Goal: Information Seeking & Learning: Learn about a topic

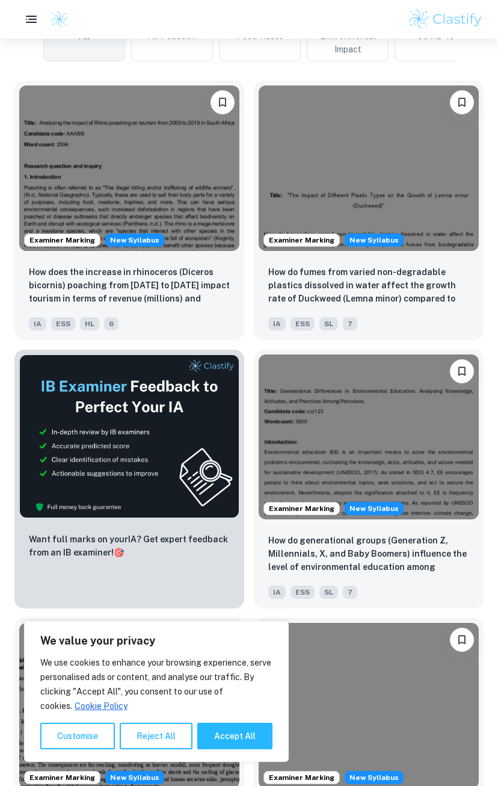
scroll to position [55, 0]
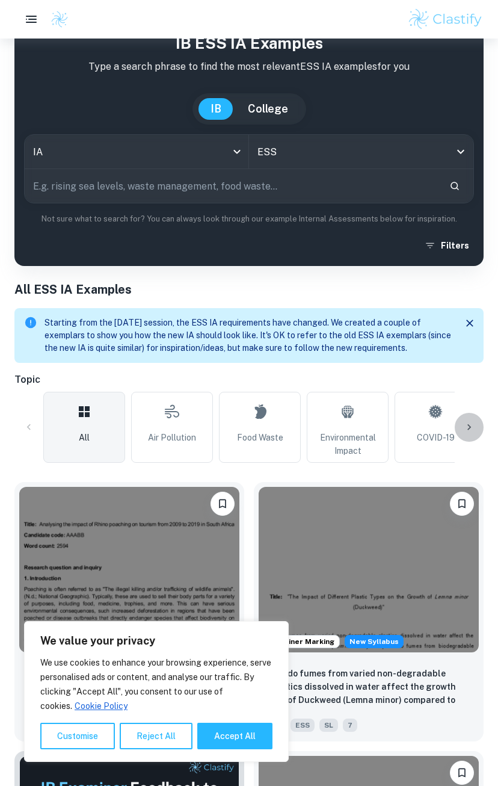
click at [468, 428] on icon at bounding box center [469, 427] width 12 height 12
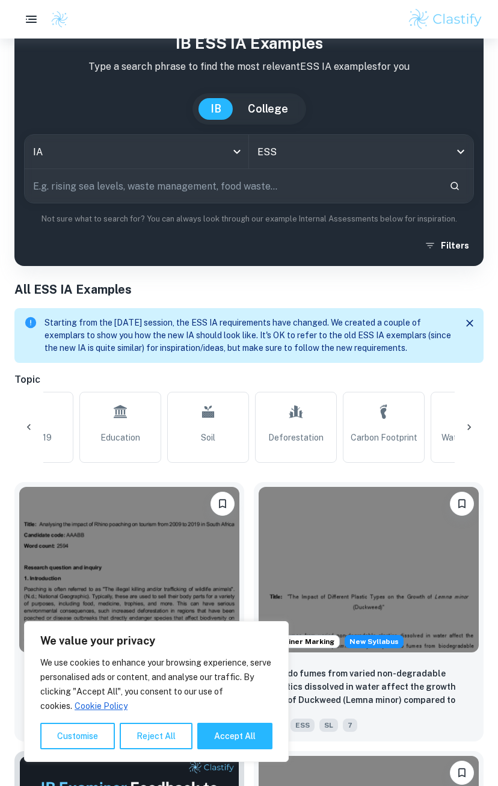
click at [468, 428] on icon at bounding box center [469, 427] width 12 height 12
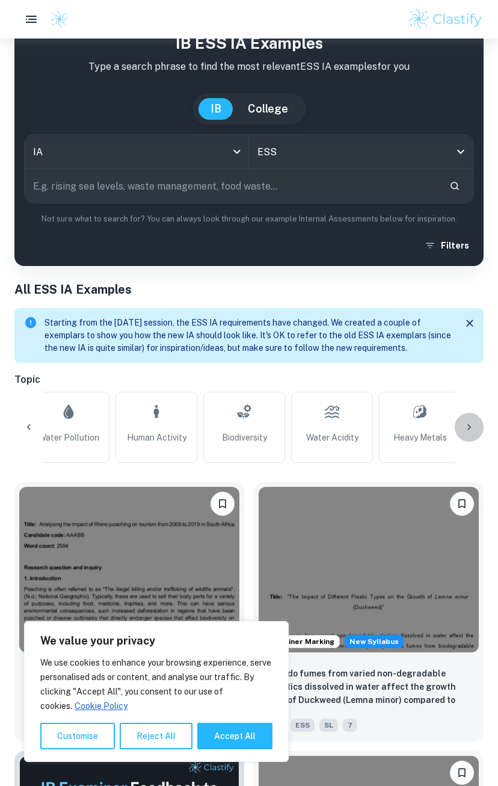
click at [468, 428] on icon at bounding box center [469, 427] width 12 height 12
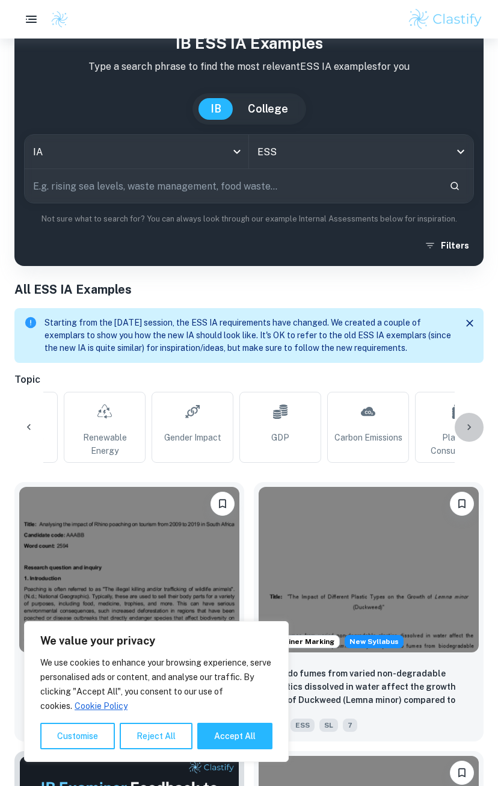
click at [468, 428] on icon at bounding box center [469, 427] width 12 height 12
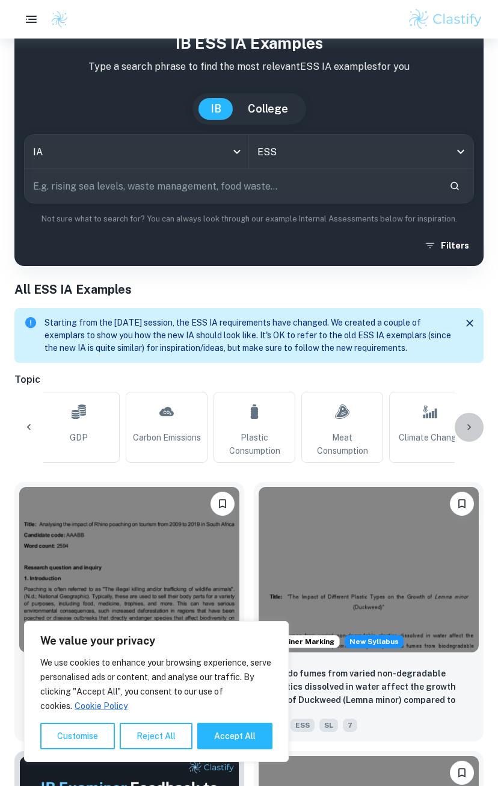
scroll to position [0, 1427]
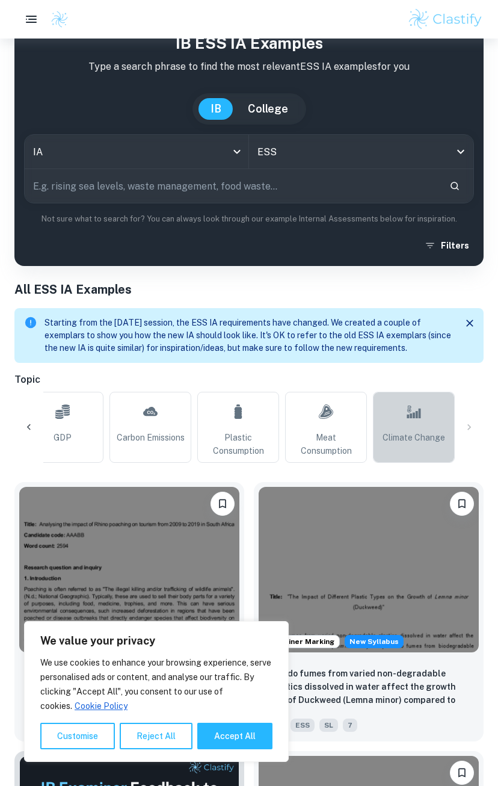
drag, startPoint x: 435, startPoint y: 436, endPoint x: 420, endPoint y: 425, distance: 18.9
click at [434, 436] on span "Climate Change" at bounding box center [414, 437] width 63 height 13
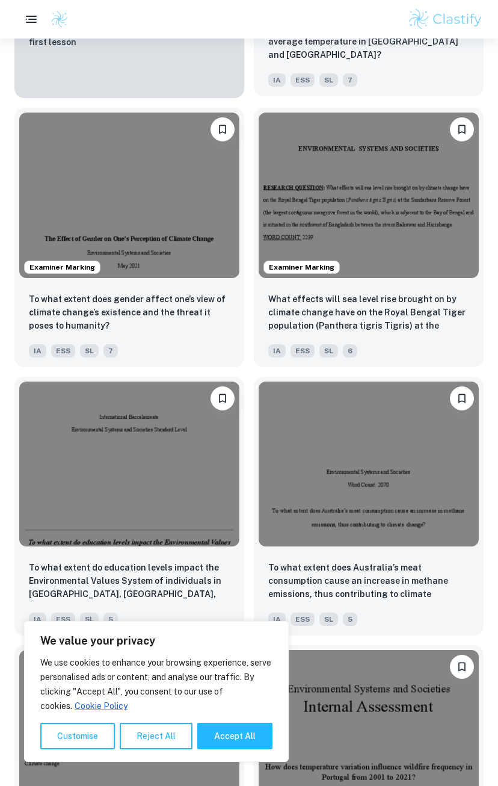
scroll to position [1604, 0]
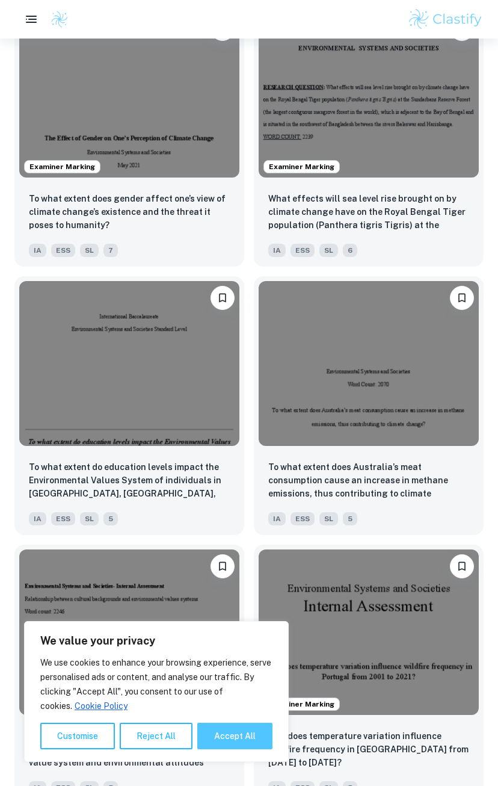
click at [230, 733] on button "Accept All" at bounding box center [234, 735] width 75 height 26
checkbox input "true"
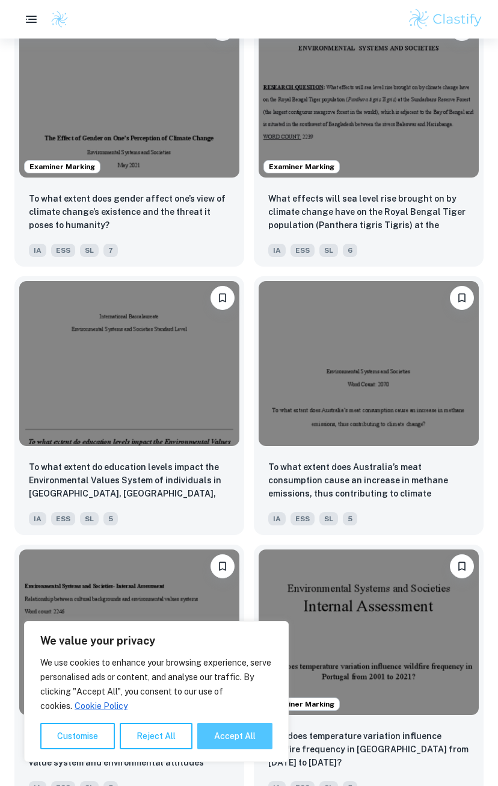
checkbox input "true"
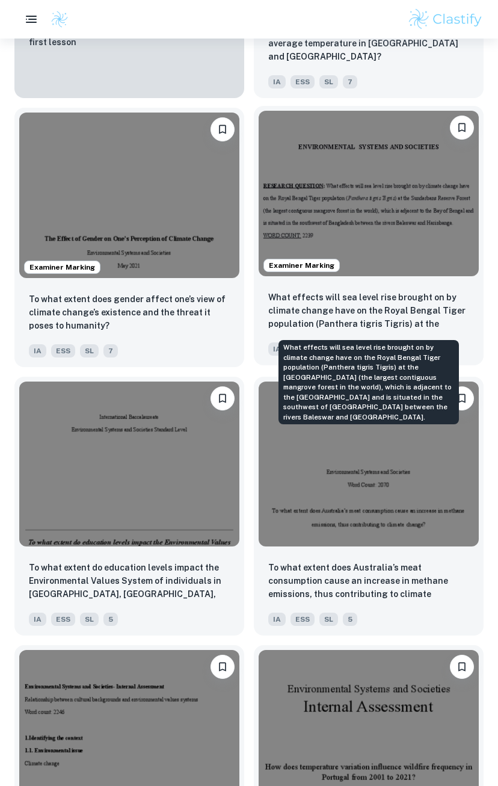
scroll to position [1304, 0]
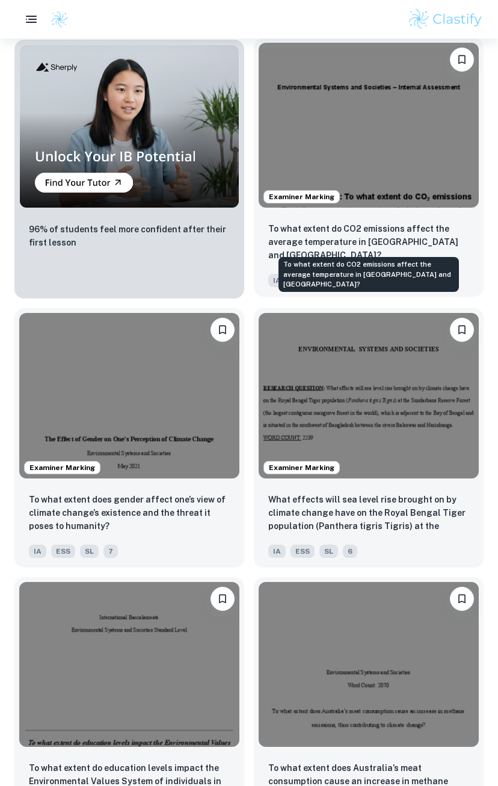
click at [396, 243] on p "To what extent do CO2 emissions affect the average temperature in Indonesia and…" at bounding box center [368, 242] width 201 height 40
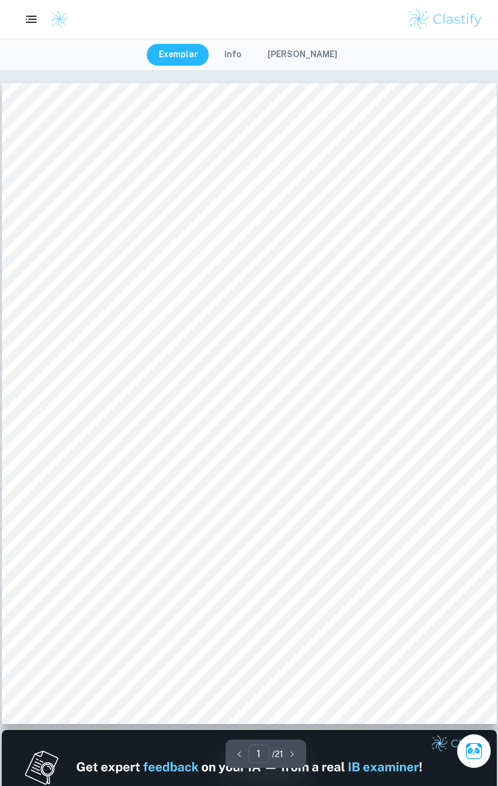
scroll to position [602, 0]
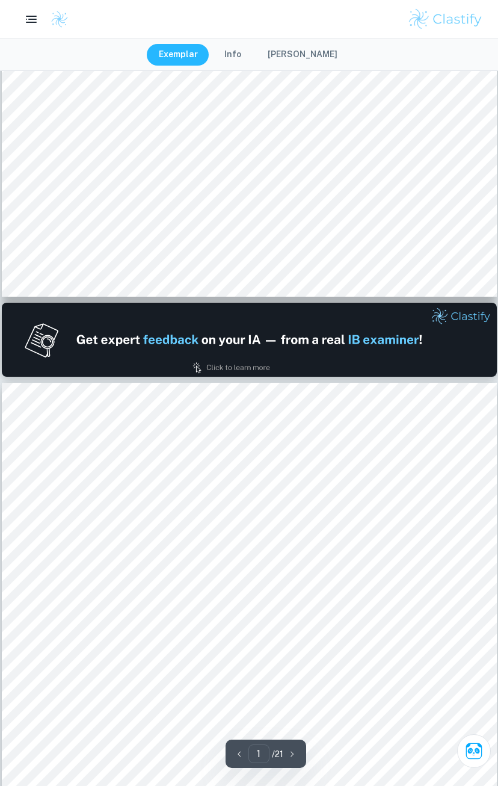
type input "2"
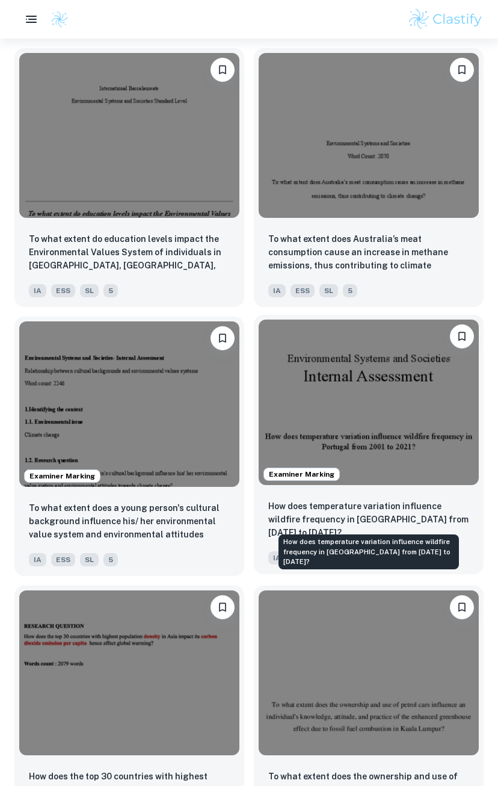
scroll to position [2033, 0]
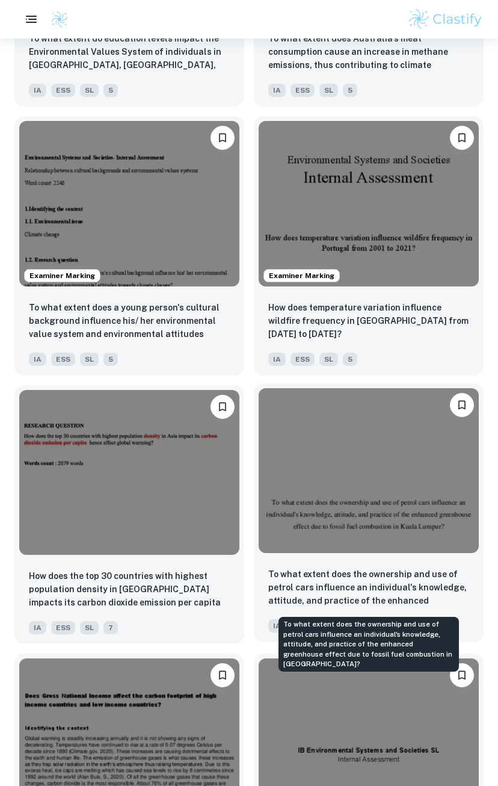
click at [392, 582] on p "To what extent does the ownership and use of petrol cars influence an individua…" at bounding box center [368, 587] width 201 height 41
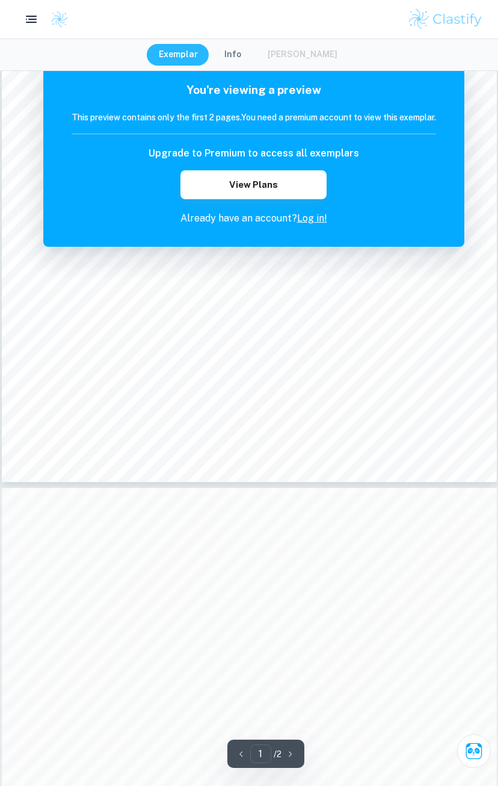
scroll to position [200, 0]
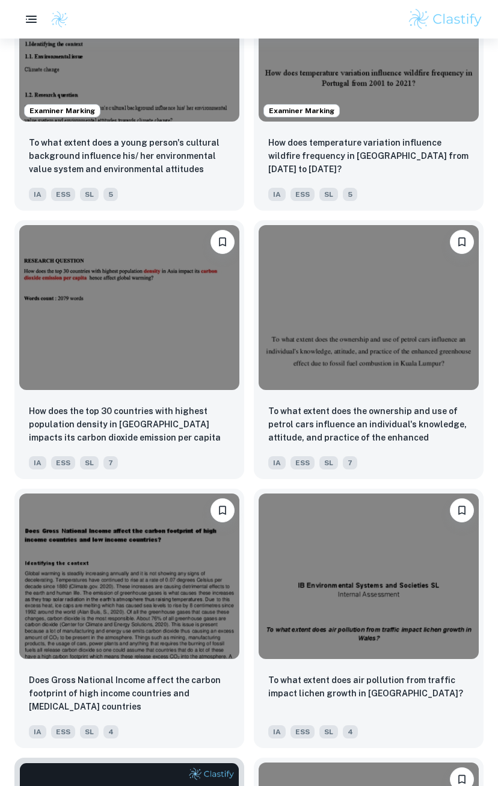
scroll to position [1997, 0]
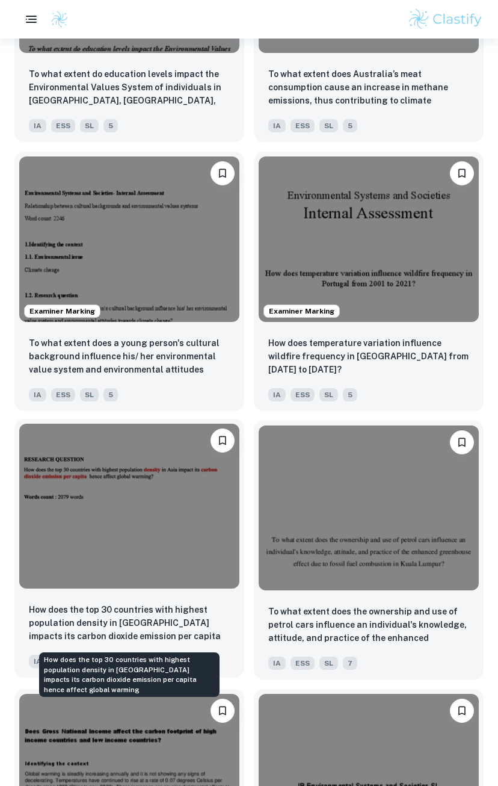
click at [159, 626] on p "How does the top 30 countries with highest population density in Asia impacts i…" at bounding box center [129, 623] width 201 height 41
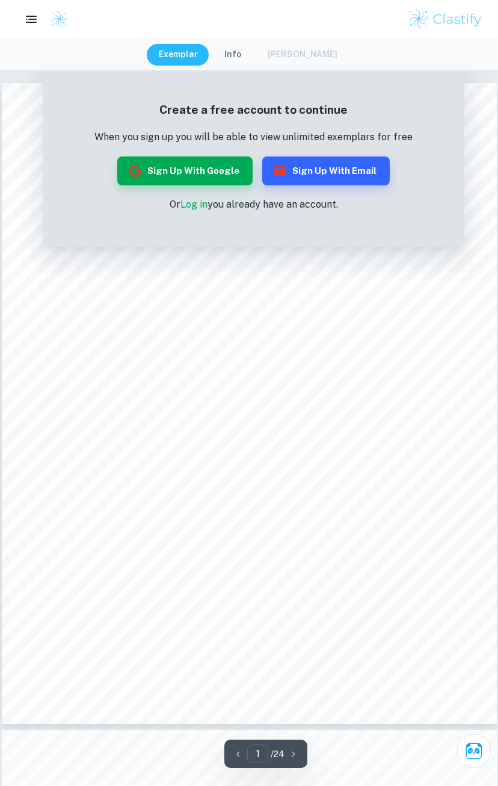
scroll to position [602, 0]
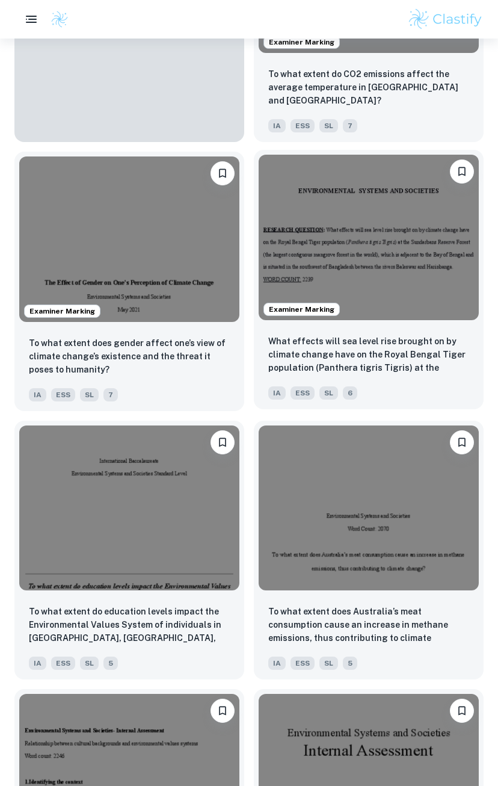
scroll to position [1359, 0]
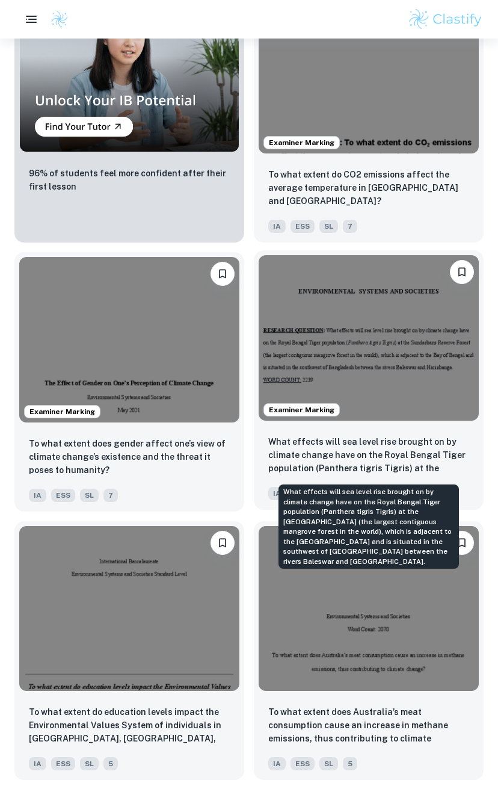
click at [390, 447] on p "What effects will sea level rise brought on by climate change have on the Royal…" at bounding box center [368, 455] width 201 height 41
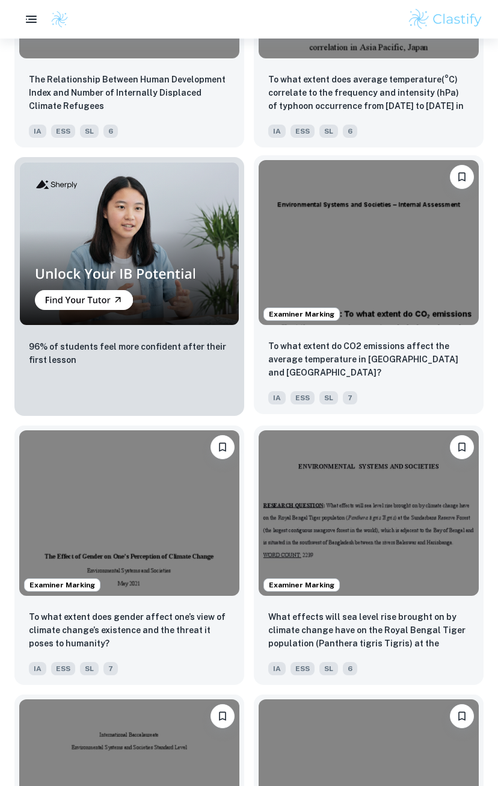
click at [349, 356] on p "To what extent do CO2 emissions affect the average temperature in Indonesia and…" at bounding box center [368, 359] width 201 height 40
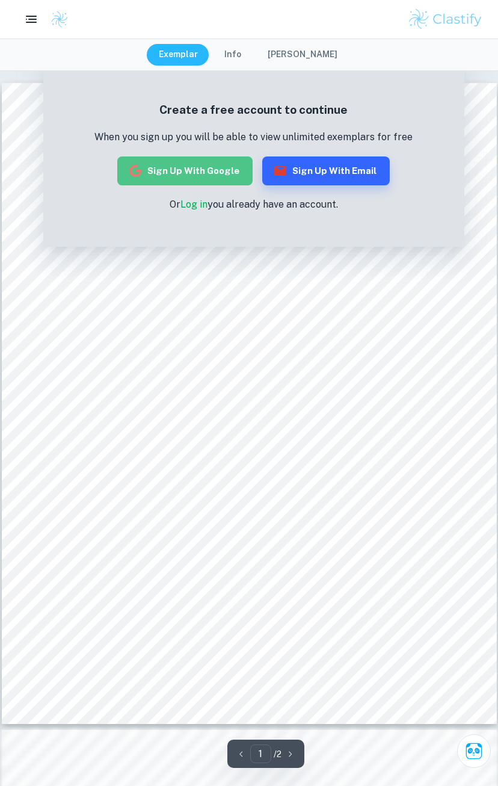
click at [192, 170] on button "Sign up with Google" at bounding box center [184, 170] width 135 height 29
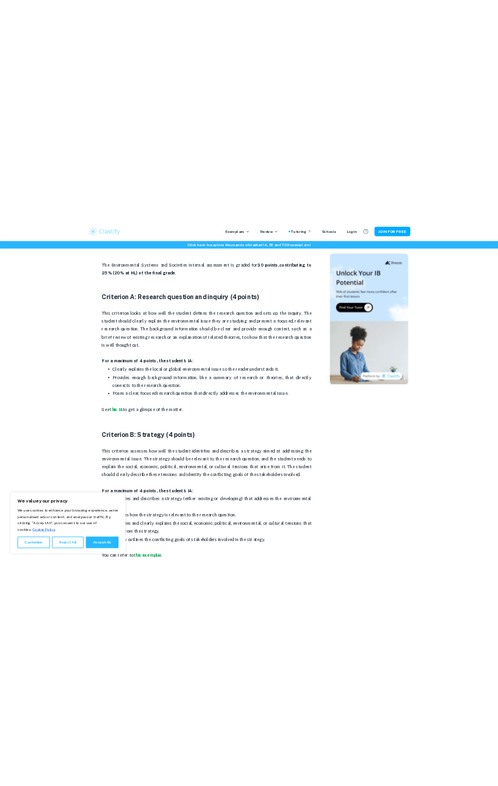
scroll to position [702, 0]
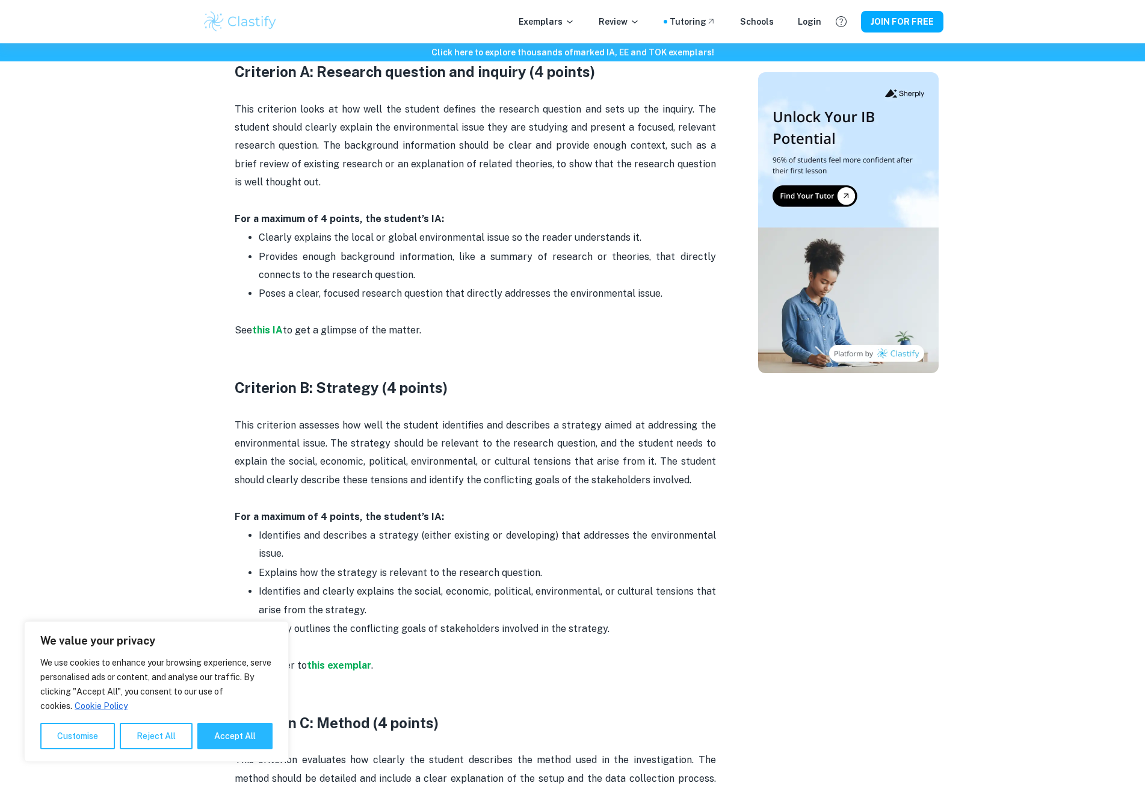
drag, startPoint x: 268, startPoint y: 730, endPoint x: 280, endPoint y: 694, distance: 38.0
click at [268, 729] on button "Accept All" at bounding box center [234, 735] width 75 height 26
checkbox input "true"
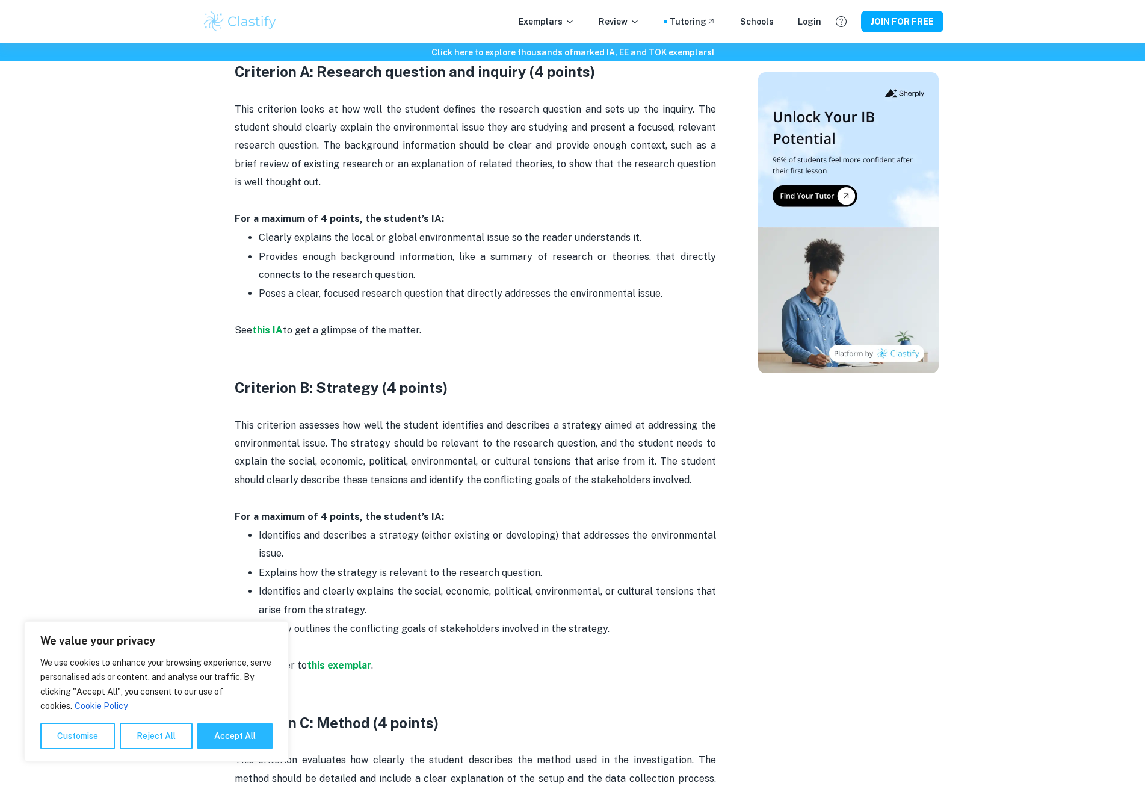
checkbox input "true"
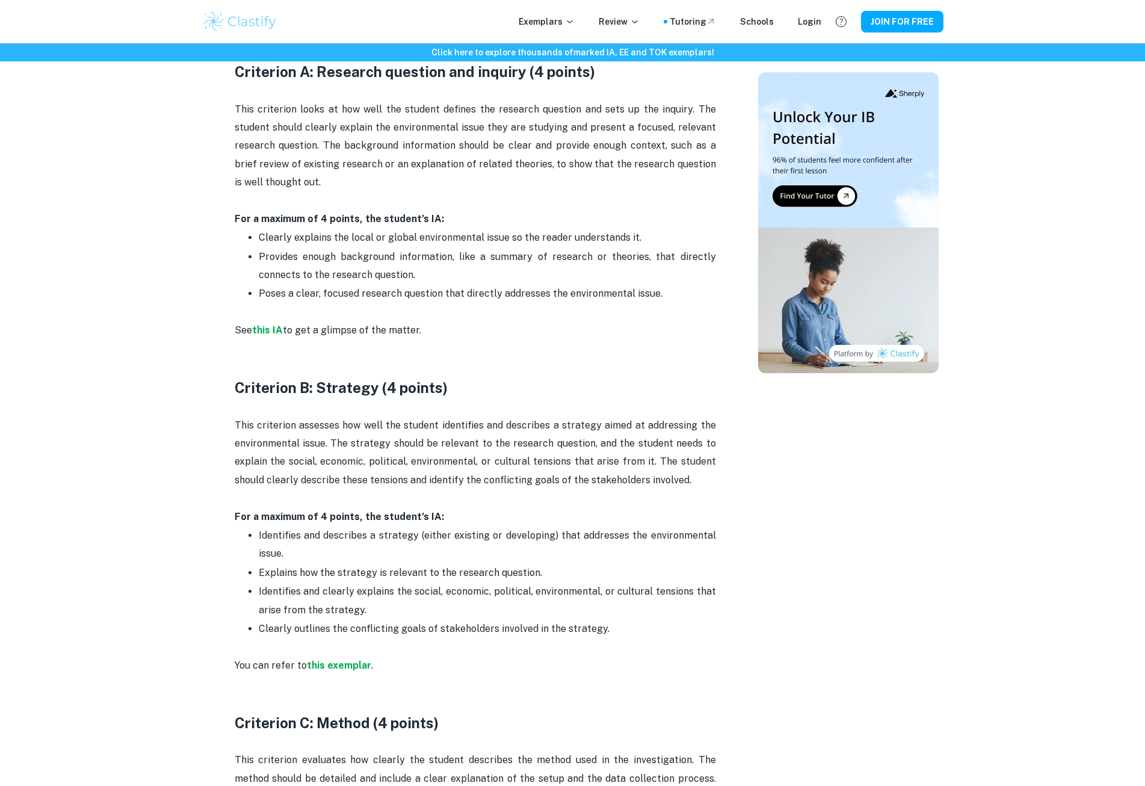
click at [245, 109] on p "This criterion looks at how well the student defines the research question and …" at bounding box center [475, 145] width 481 height 91
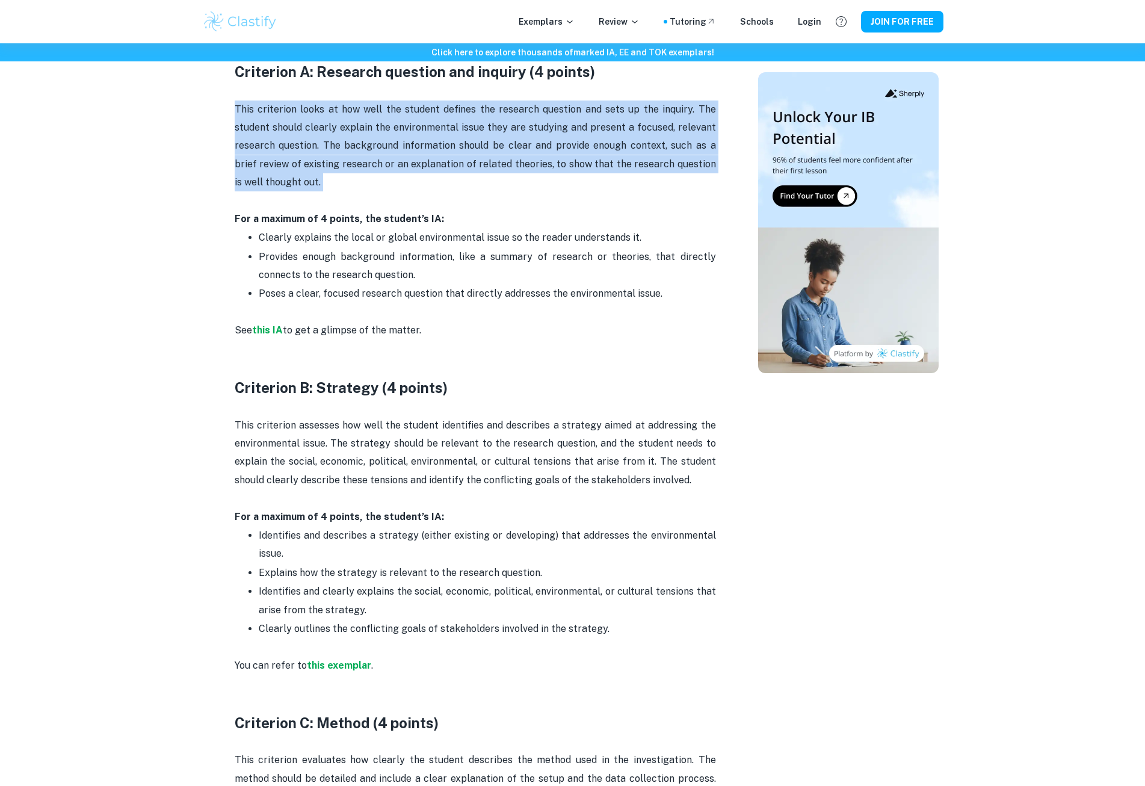
drag, startPoint x: 245, startPoint y: 109, endPoint x: 300, endPoint y: 186, distance: 94.0
click at [300, 186] on p "This criterion looks at how well the student defines the research question and …" at bounding box center [475, 145] width 481 height 91
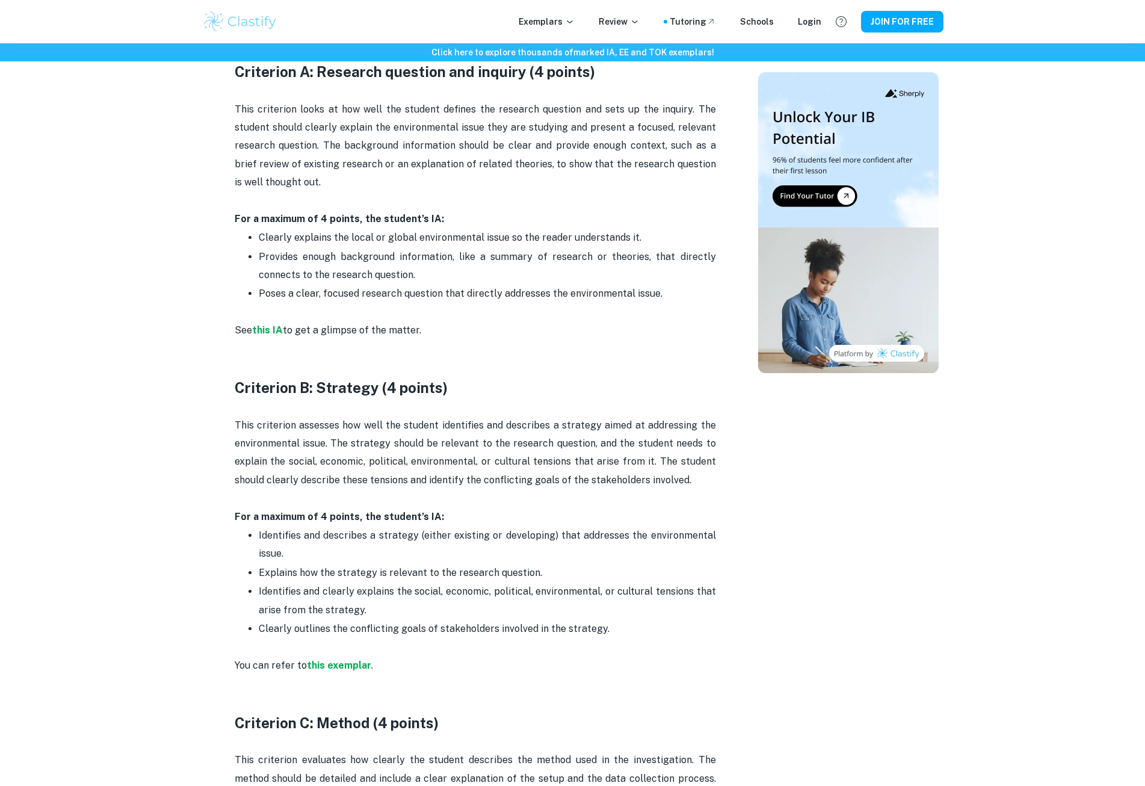
click at [269, 294] on p "Poses a clear, focused research question that directly addresses the environmen…" at bounding box center [487, 303] width 457 height 37
drag, startPoint x: 269, startPoint y: 294, endPoint x: 418, endPoint y: 286, distance: 148.8
click at [418, 286] on p "Poses a clear, focused research question that directly addresses the environmen…" at bounding box center [487, 303] width 457 height 37
drag, startPoint x: 418, startPoint y: 286, endPoint x: 381, endPoint y: 288, distance: 37.3
click at [384, 288] on p "Poses a clear, focused research question that directly addresses the environmen…" at bounding box center [487, 303] width 457 height 37
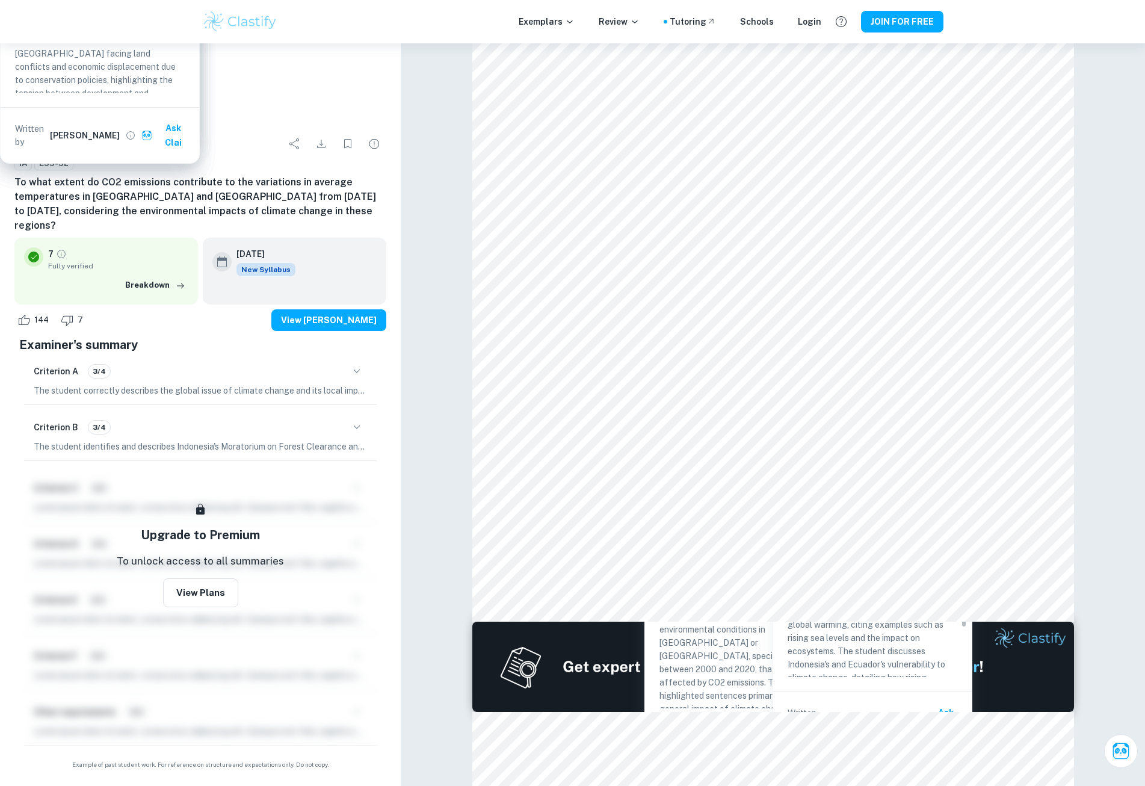
scroll to position [144, 0]
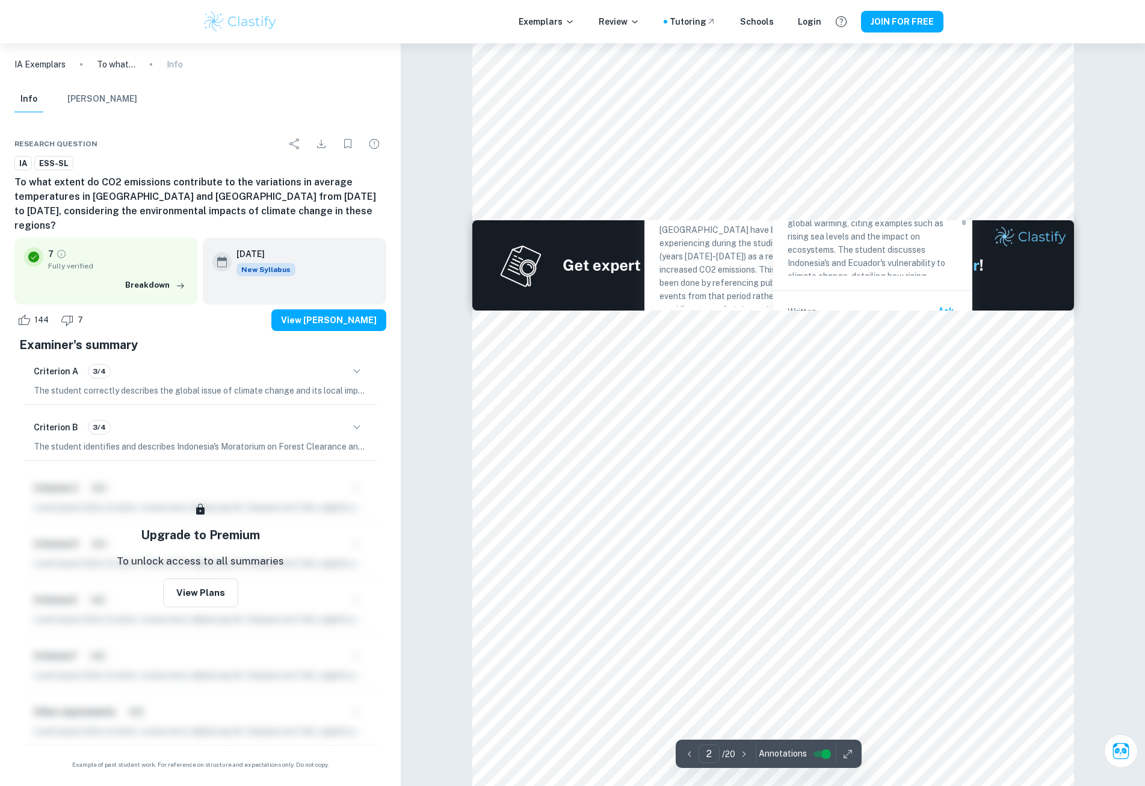
type input "1"
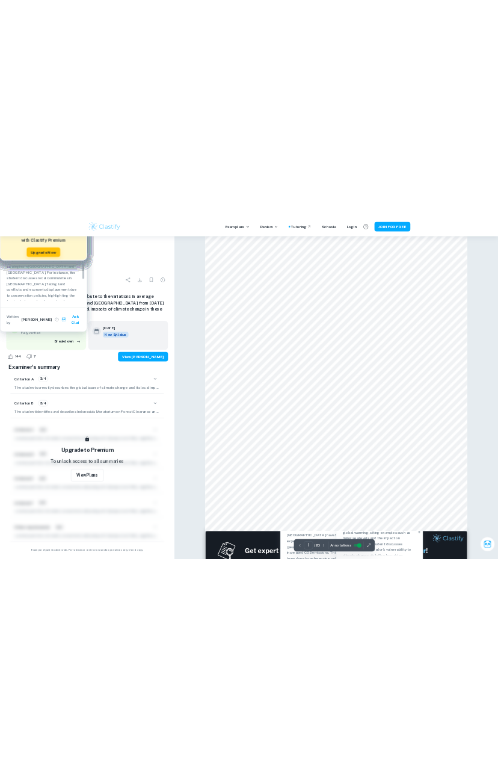
scroll to position [0, 0]
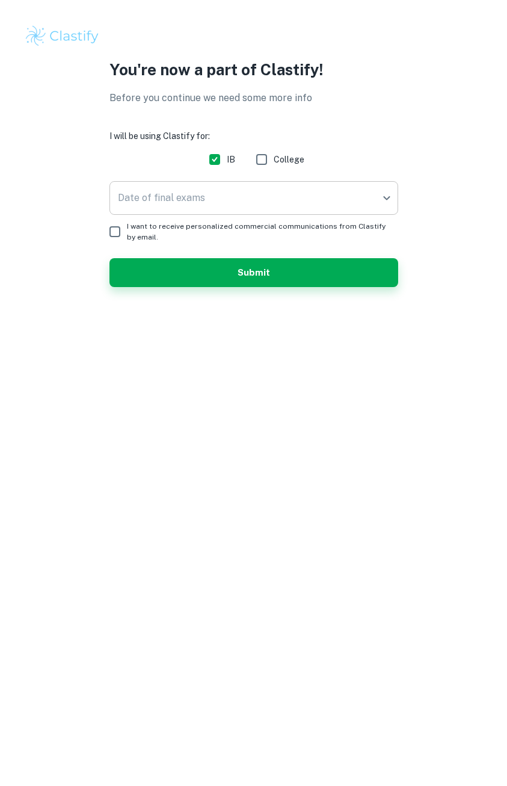
click at [199, 200] on body "We value your privacy We use cookies to enhance your browsing experience, serve…" at bounding box center [253, 393] width 507 height 786
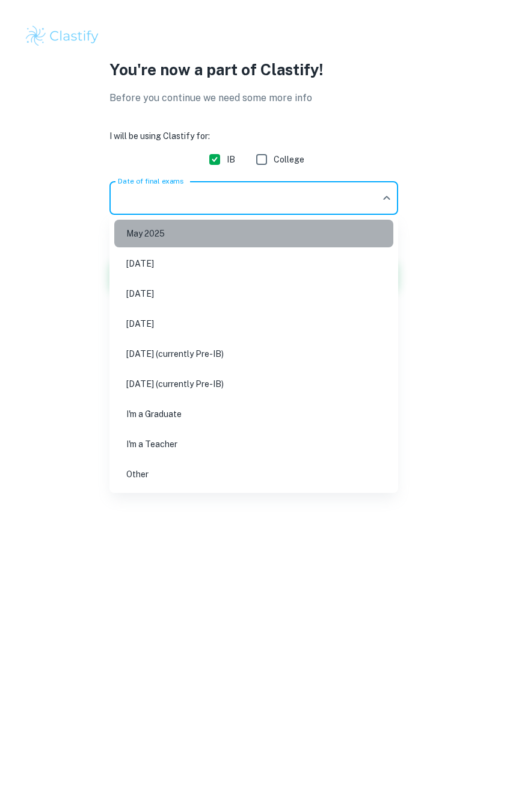
click at [202, 226] on li "May 2025" at bounding box center [253, 234] width 279 height 28
type input "M25"
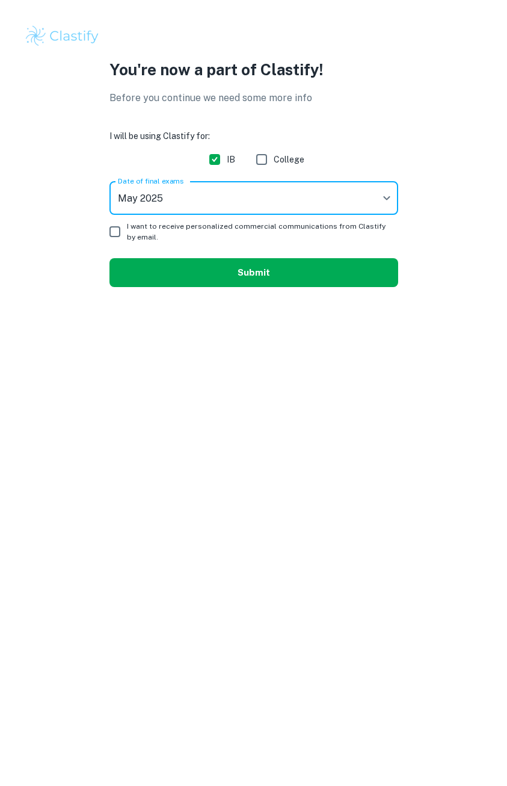
click at [208, 263] on button "Submit" at bounding box center [253, 272] width 289 height 29
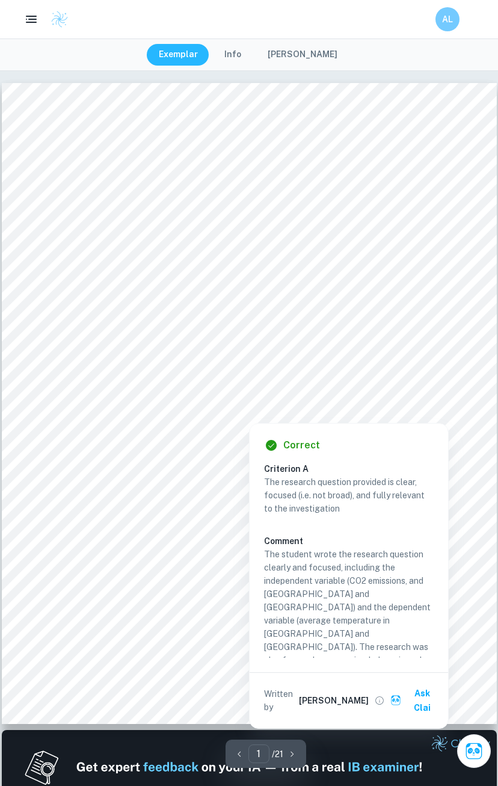
type input "2"
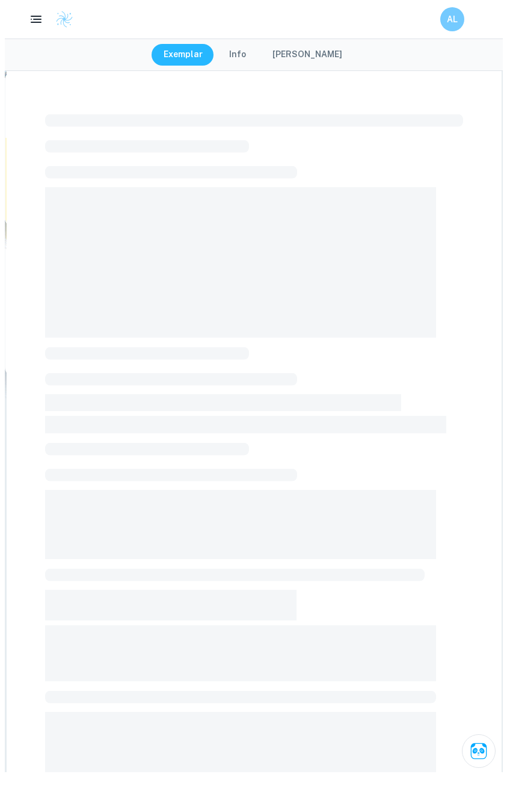
scroll to position [38, 0]
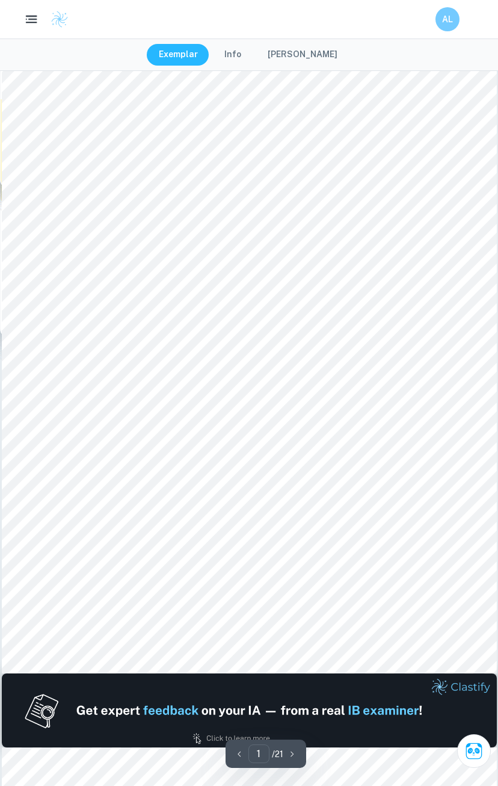
click at [40, 21] on button "button" at bounding box center [31, 19] width 25 height 25
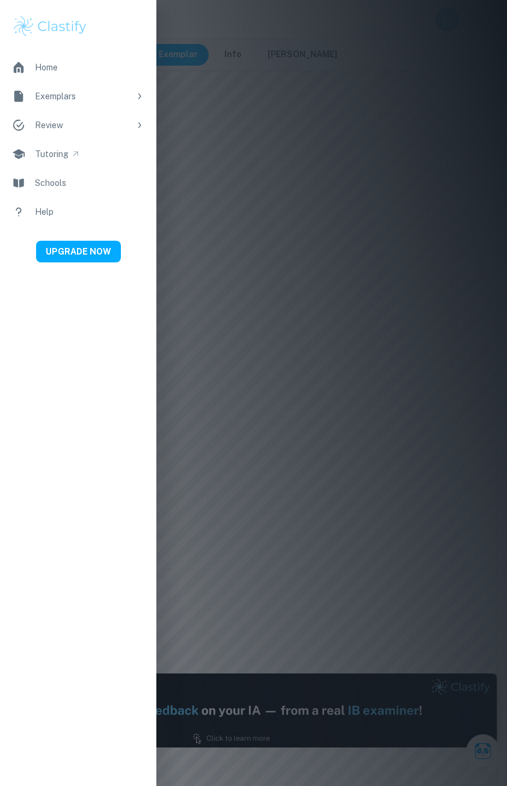
click at [117, 99] on div "Exemplars" at bounding box center [82, 96] width 95 height 13
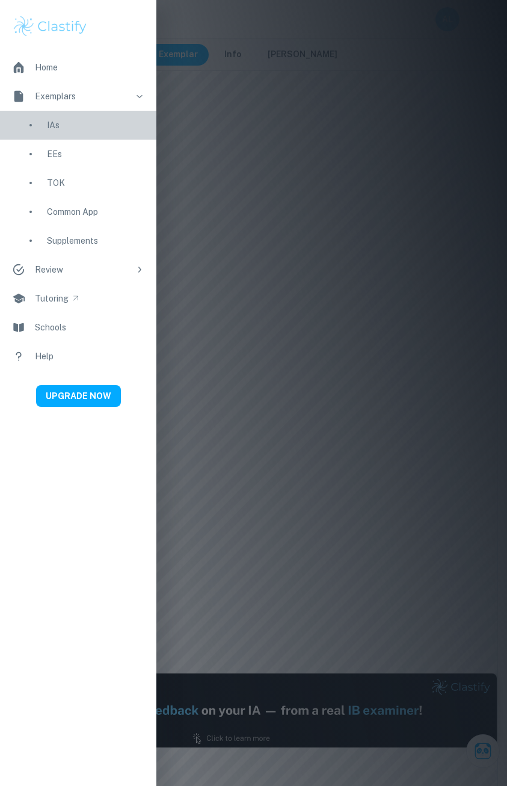
click at [105, 123] on div "IAs" at bounding box center [95, 125] width 97 height 13
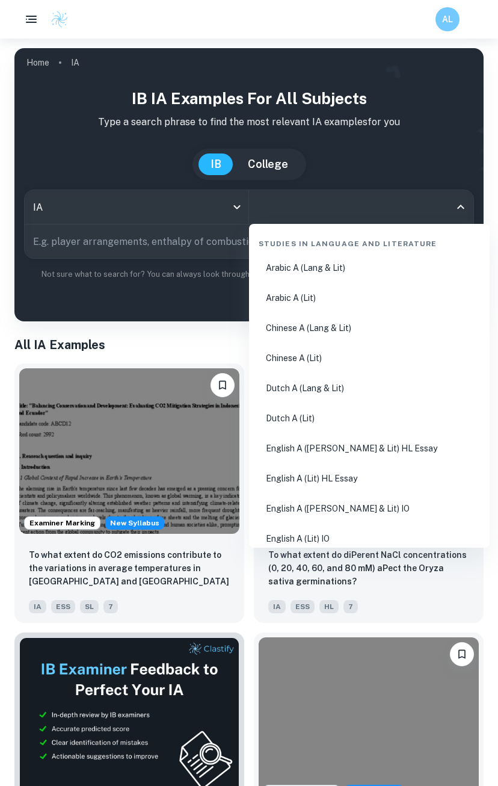
click at [297, 212] on input "All Subjects" at bounding box center [352, 207] width 196 height 23
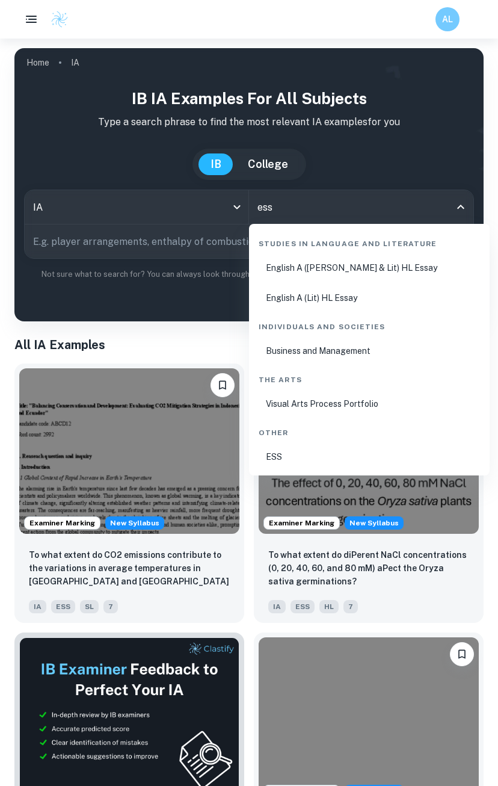
click at [330, 451] on li "ESS" at bounding box center [369, 457] width 231 height 28
type input "ESS"
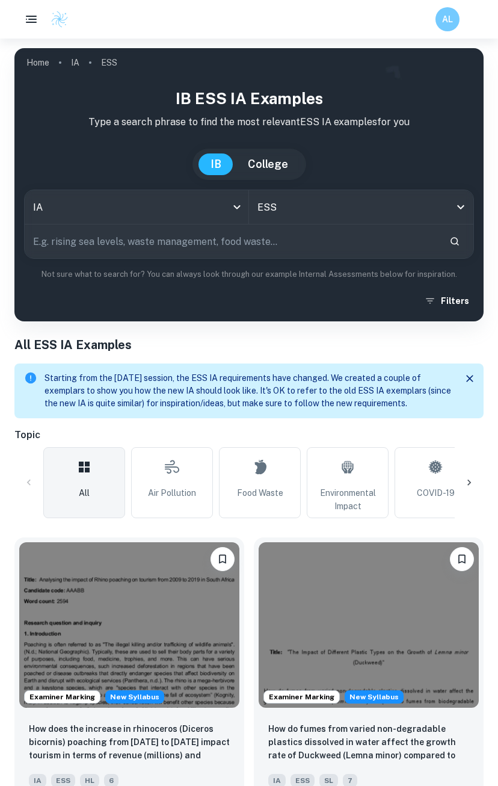
click at [471, 477] on icon at bounding box center [469, 482] width 12 height 12
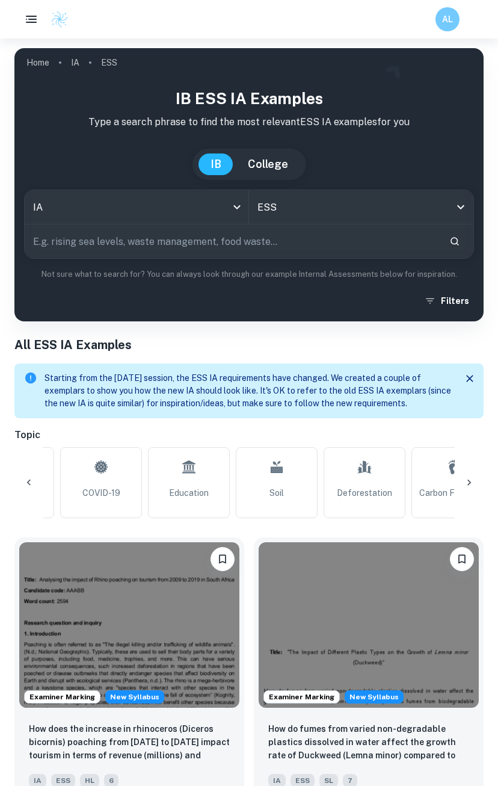
scroll to position [0, 403]
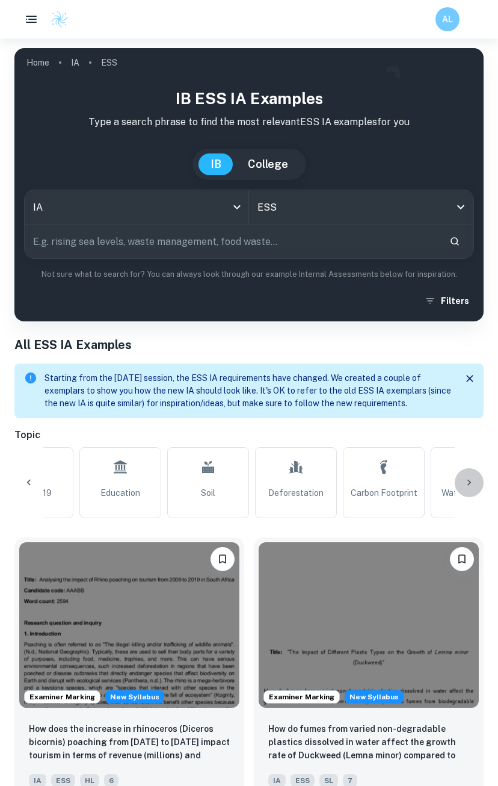
click at [471, 476] on icon at bounding box center [469, 482] width 12 height 12
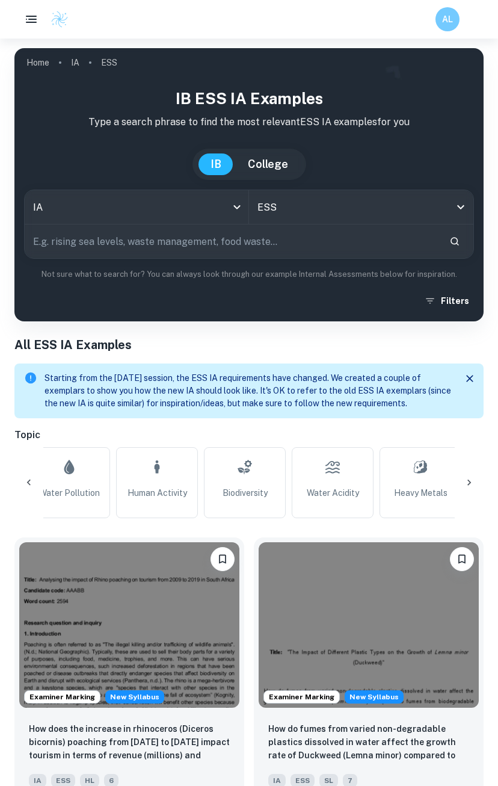
scroll to position [0, 806]
click at [475, 476] on div at bounding box center [469, 482] width 29 height 29
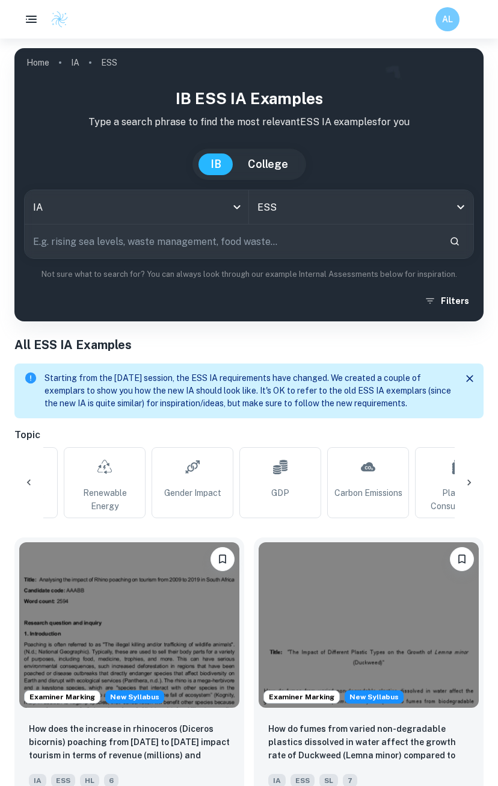
click at [473, 483] on icon at bounding box center [469, 482] width 12 height 12
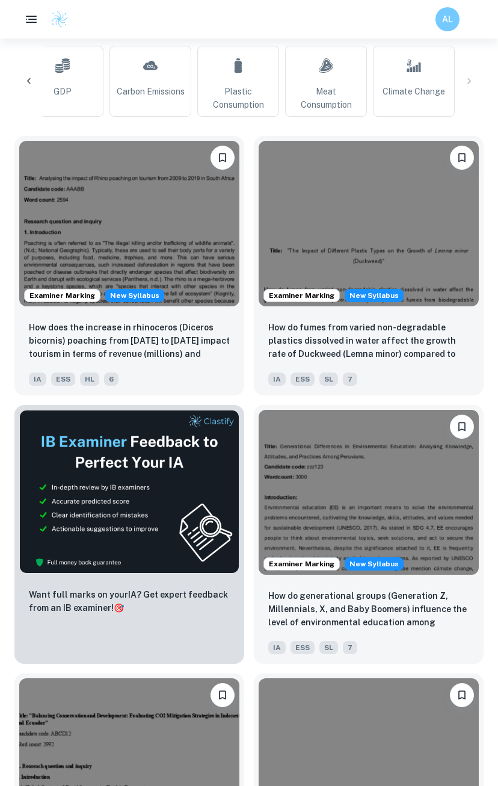
scroll to position [0, 0]
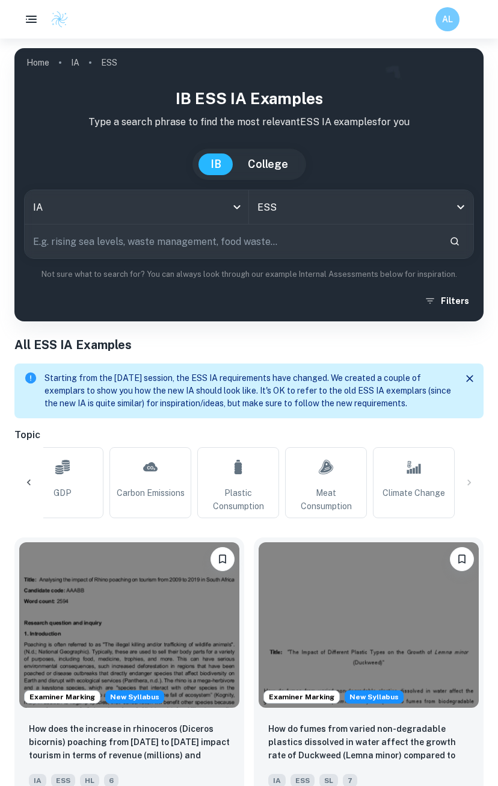
click at [156, 240] on input "text" at bounding box center [232, 241] width 415 height 34
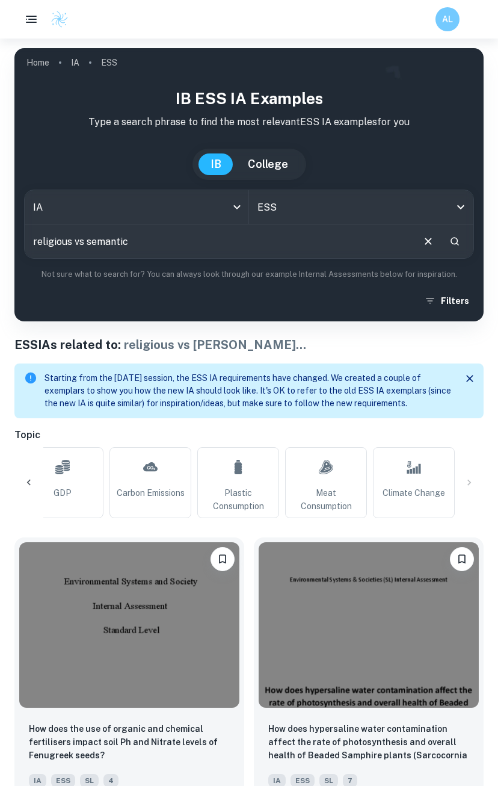
click at [79, 238] on input "religious vs semantic" at bounding box center [218, 241] width 387 height 34
drag, startPoint x: 79, startPoint y: 238, endPoint x: 161, endPoint y: 237, distance: 82.4
click at [161, 237] on input "religious vs semantic" at bounding box center [218, 241] width 387 height 34
type input "religious"
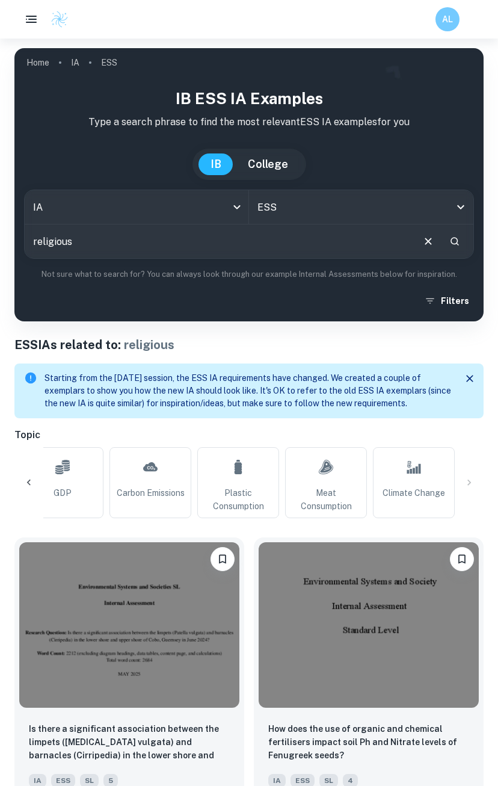
click at [200, 399] on p "Starting from the May 2026 session, the ESS IA requirements have changed. We cr…" at bounding box center [248, 391] width 407 height 38
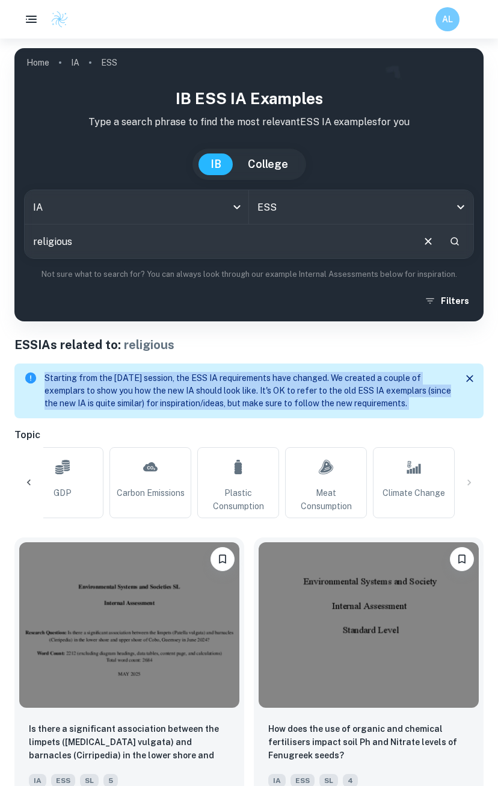
click at [200, 399] on p "Starting from the May 2026 session, the ESS IA requirements have changed. We cr…" at bounding box center [248, 391] width 407 height 38
drag, startPoint x: 200, startPoint y: 399, endPoint x: 302, endPoint y: 393, distance: 102.4
click at [302, 393] on p "Starting from the May 2026 session, the ESS IA requirements have changed. We cr…" at bounding box center [248, 391] width 407 height 38
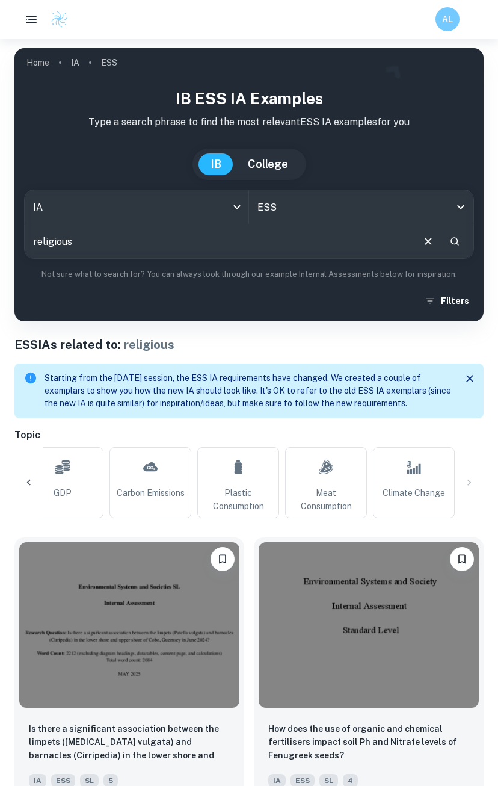
click at [255, 387] on p "Starting from the May 2026 session, the ESS IA requirements have changed. We cr…" at bounding box center [248, 391] width 407 height 38
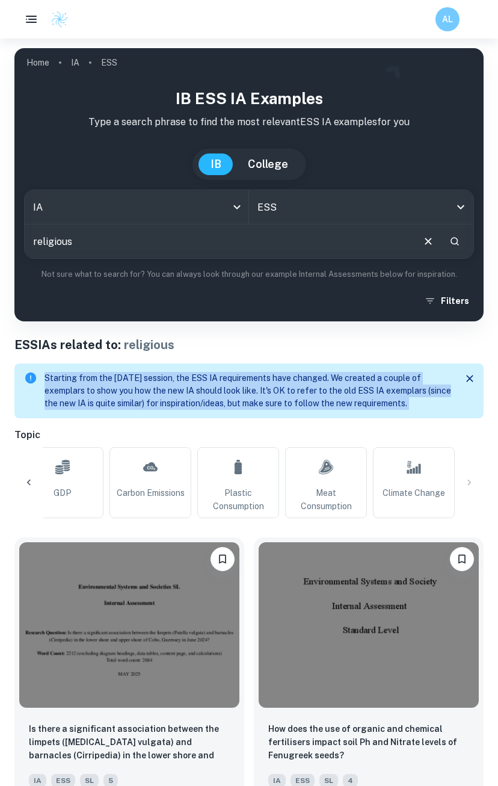
click at [255, 387] on p "Starting from the May 2026 session, the ESS IA requirements have changed. We cr…" at bounding box center [248, 391] width 407 height 38
drag, startPoint x: 255, startPoint y: 387, endPoint x: 244, endPoint y: 389, distance: 11.1
click at [244, 389] on p "Starting from the May 2026 session, the ESS IA requirements have changed. We cr…" at bounding box center [248, 391] width 407 height 38
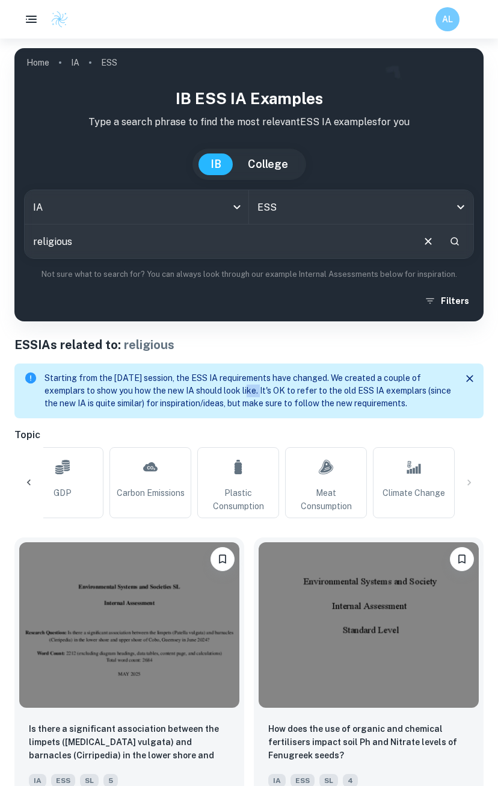
click at [244, 389] on p "Starting from the May 2026 session, the ESS IA requirements have changed. We cr…" at bounding box center [248, 391] width 407 height 38
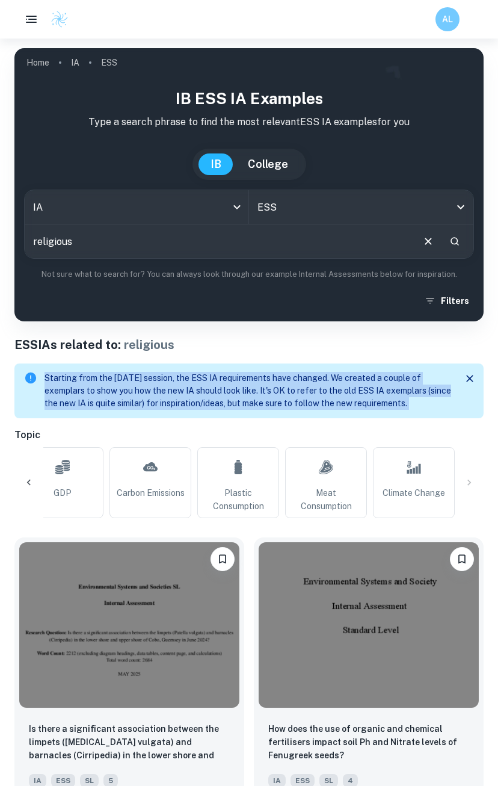
click at [244, 389] on p "Starting from the May 2026 session, the ESS IA requirements have changed. We cr…" at bounding box center [248, 391] width 407 height 38
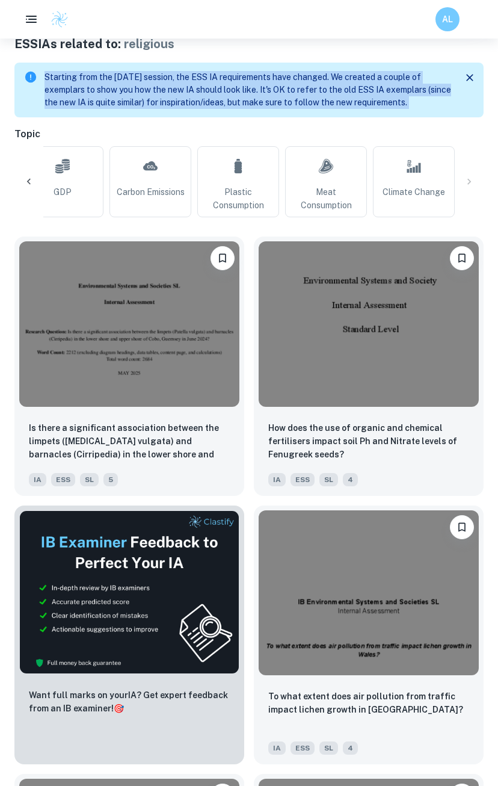
scroll to position [100, 0]
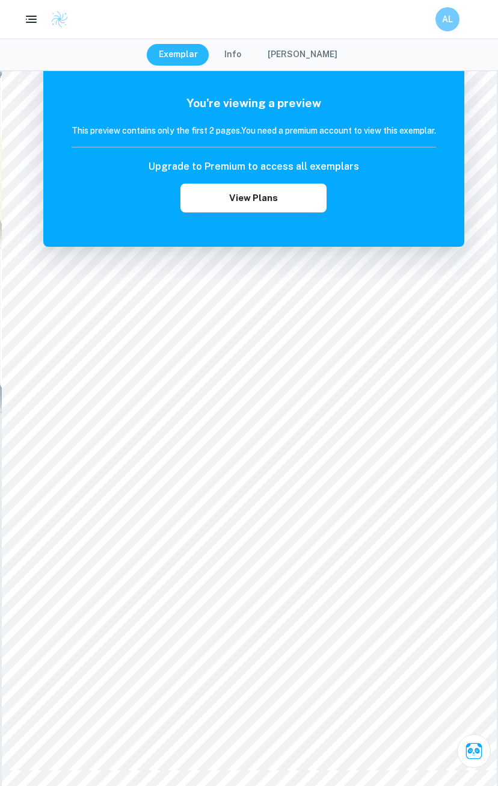
scroll to position [25, 0]
click at [244, 352] on div at bounding box center [216, 355] width 145 height 11
click at [229, 355] on div at bounding box center [216, 355] width 145 height 11
drag, startPoint x: 231, startPoint y: 469, endPoint x: 238, endPoint y: 471, distance: 7.4
click at [238, 471] on div "Incorrect Criterion A The research question provided is clear, focused (i.e. no…" at bounding box center [316, 524] width 199 height 319
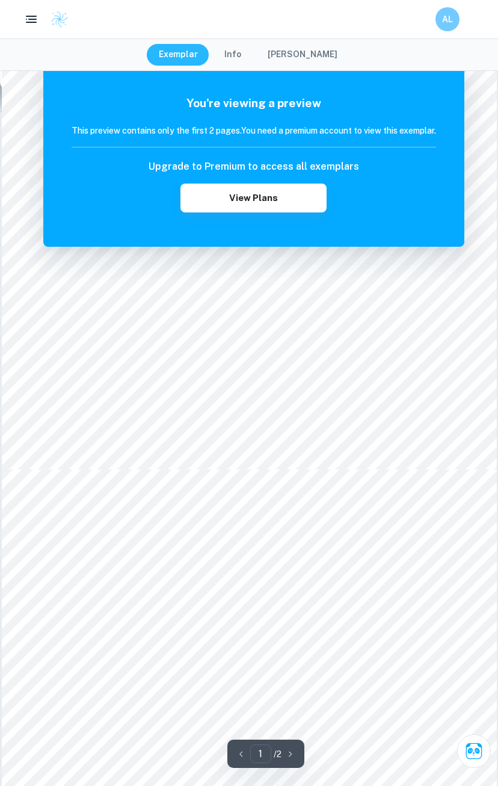
scroll to position [0, 0]
